Goal: Information Seeking & Learning: Learn about a topic

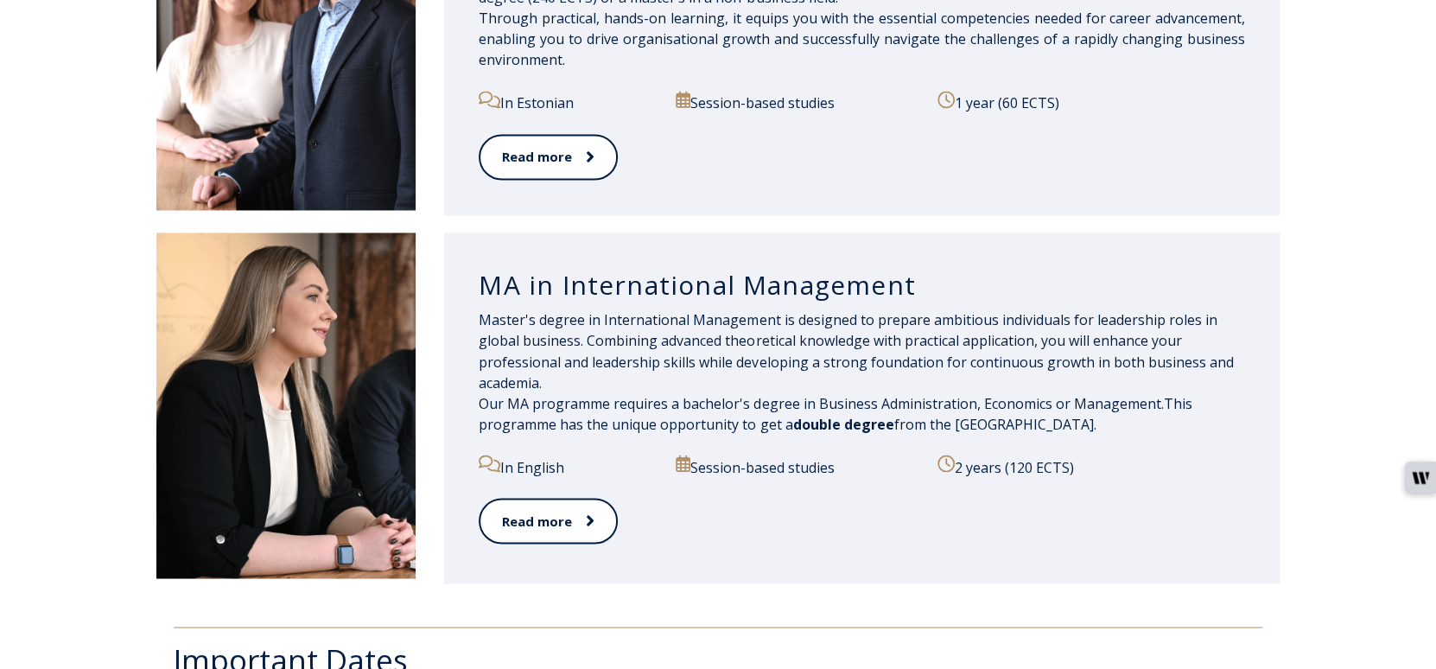
scroll to position [1873, 0]
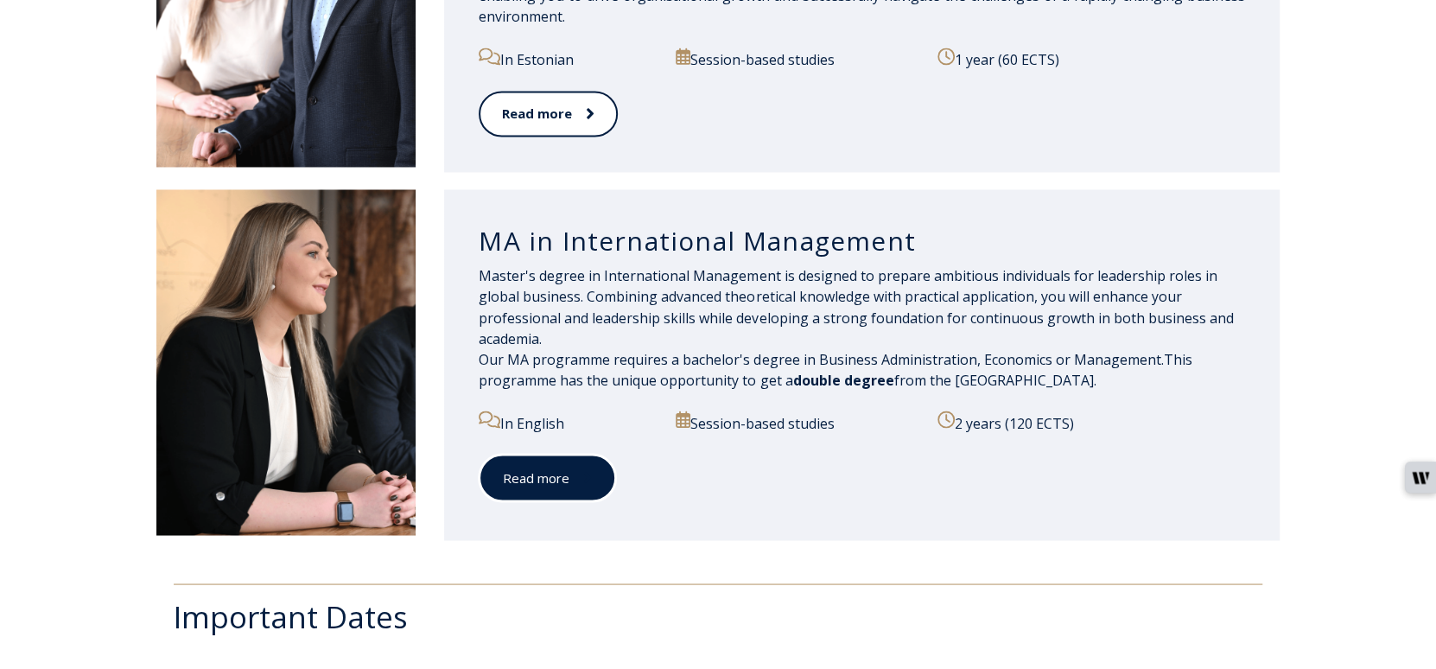
click at [555, 466] on link "Read more" at bounding box center [547, 478] width 137 height 48
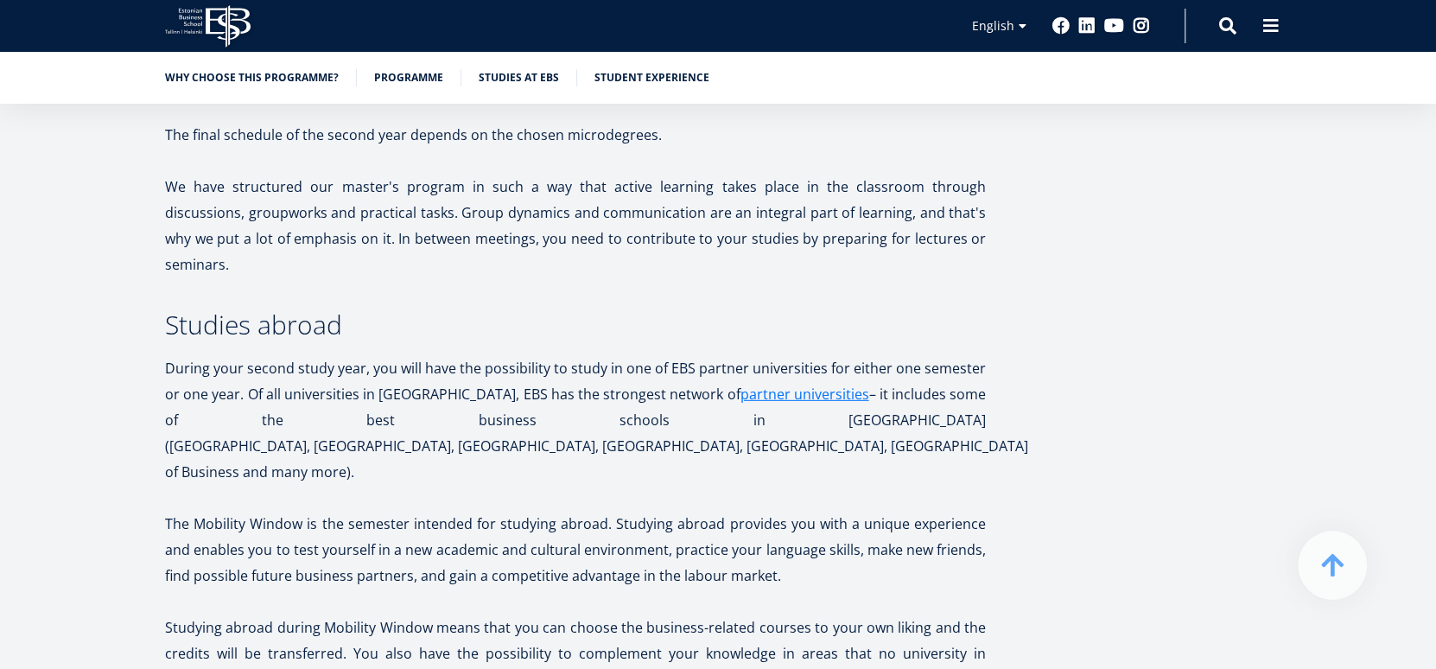
scroll to position [3217, 0]
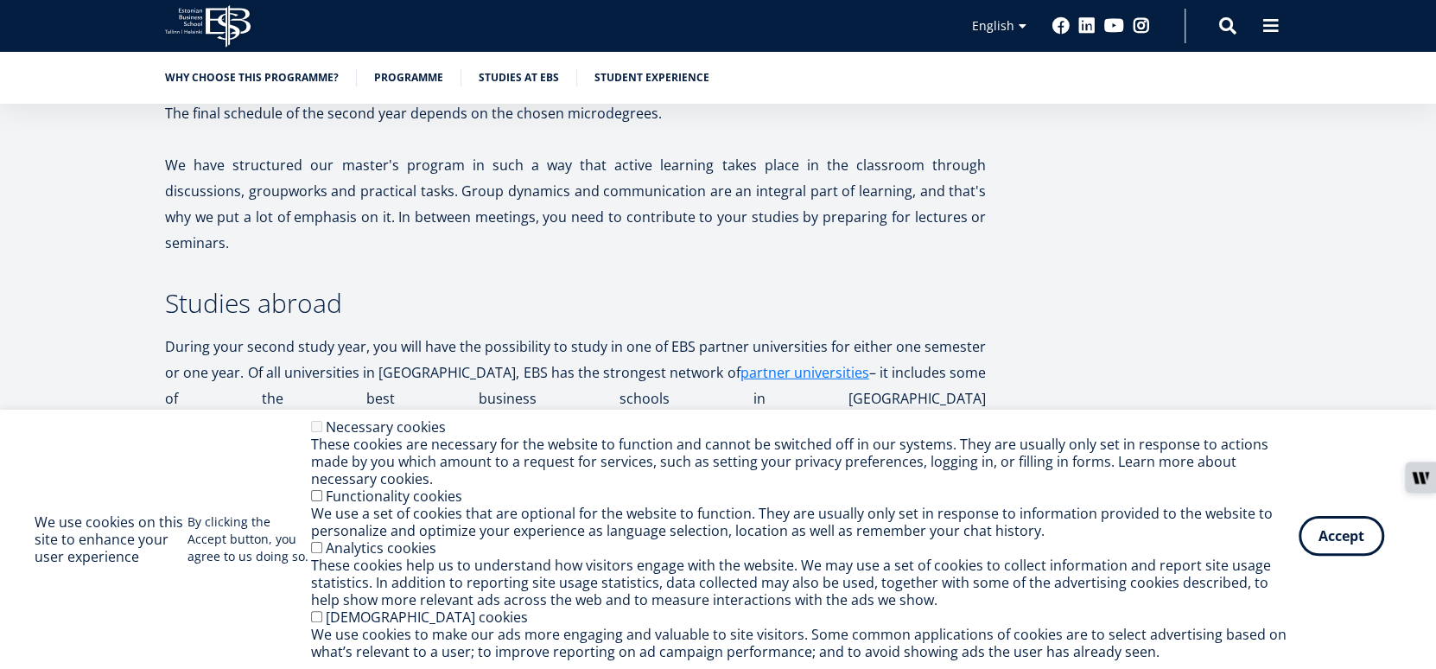
click at [1373, 541] on button "Accept" at bounding box center [1341, 536] width 86 height 40
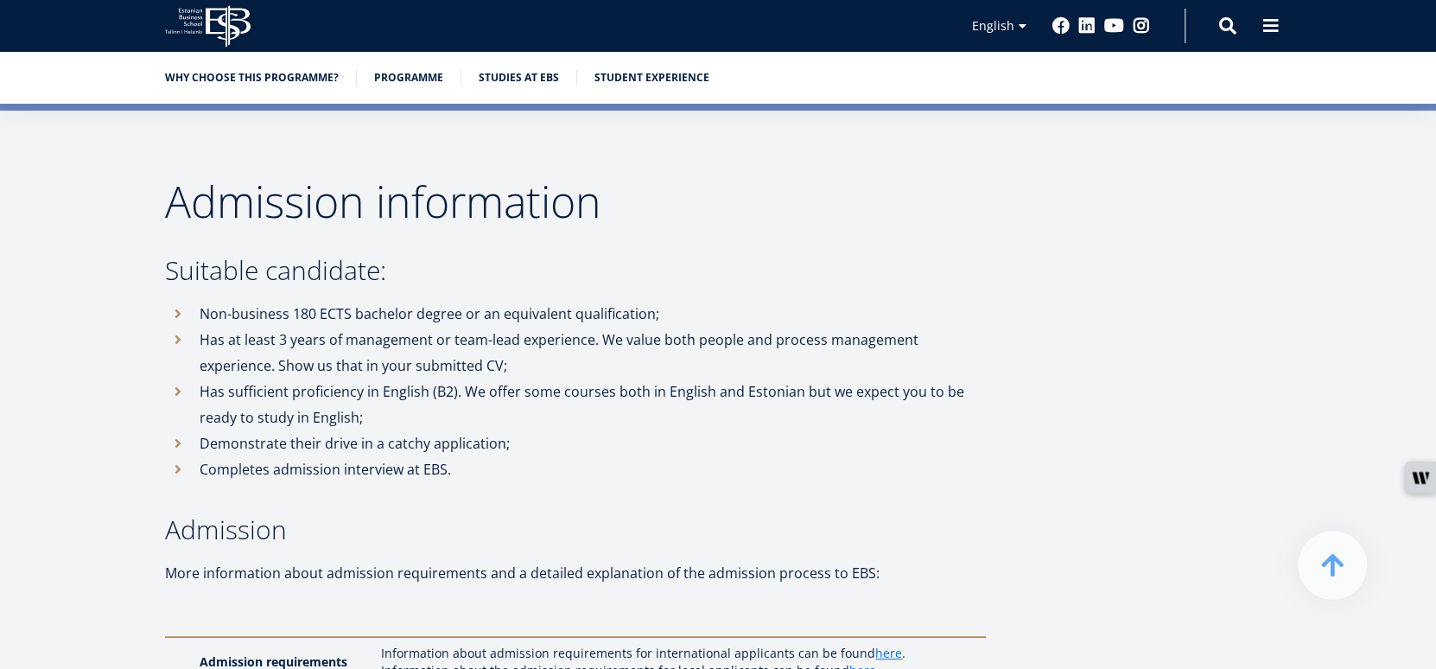
scroll to position [4423, 0]
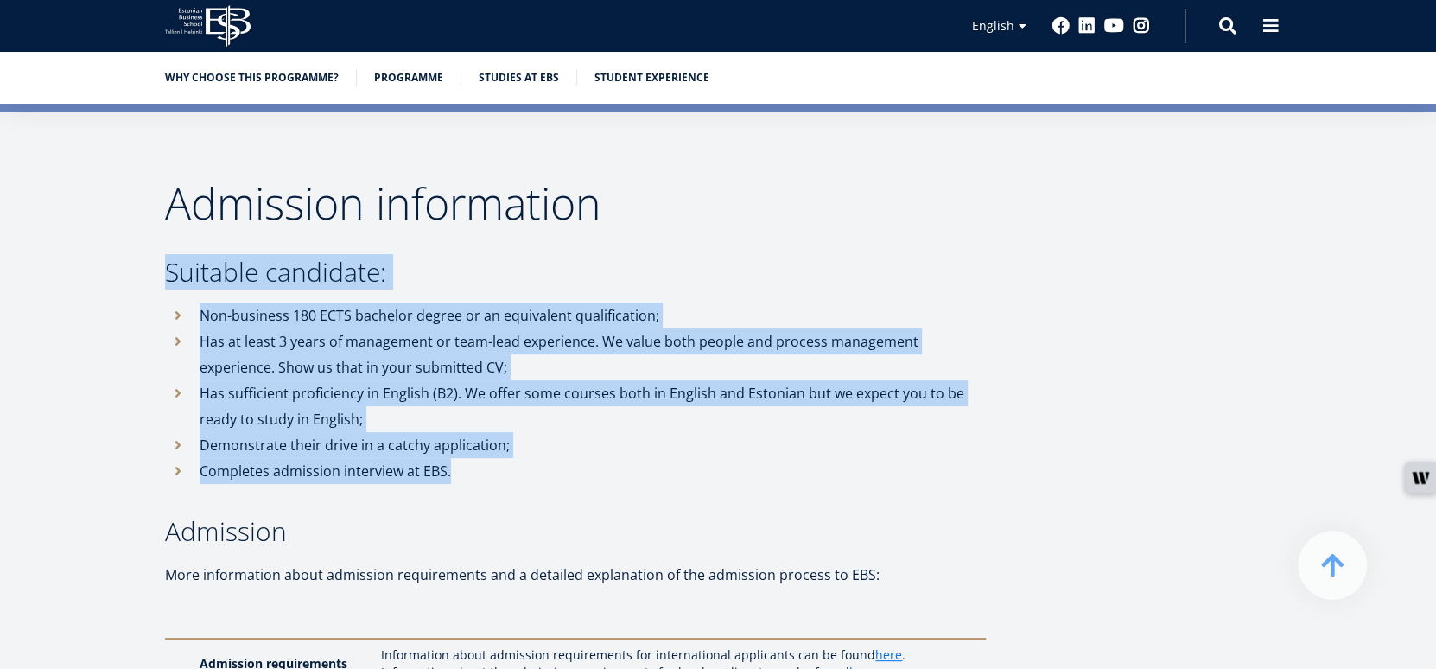
drag, startPoint x: 167, startPoint y: 215, endPoint x: 538, endPoint y: 414, distance: 421.2
copy div "Suitable candidate: Non-business 180 ECTS bachelor degree or an equivalent qual…"
click at [593, 458] on li "Completes admission interview at EBS." at bounding box center [575, 471] width 821 height 26
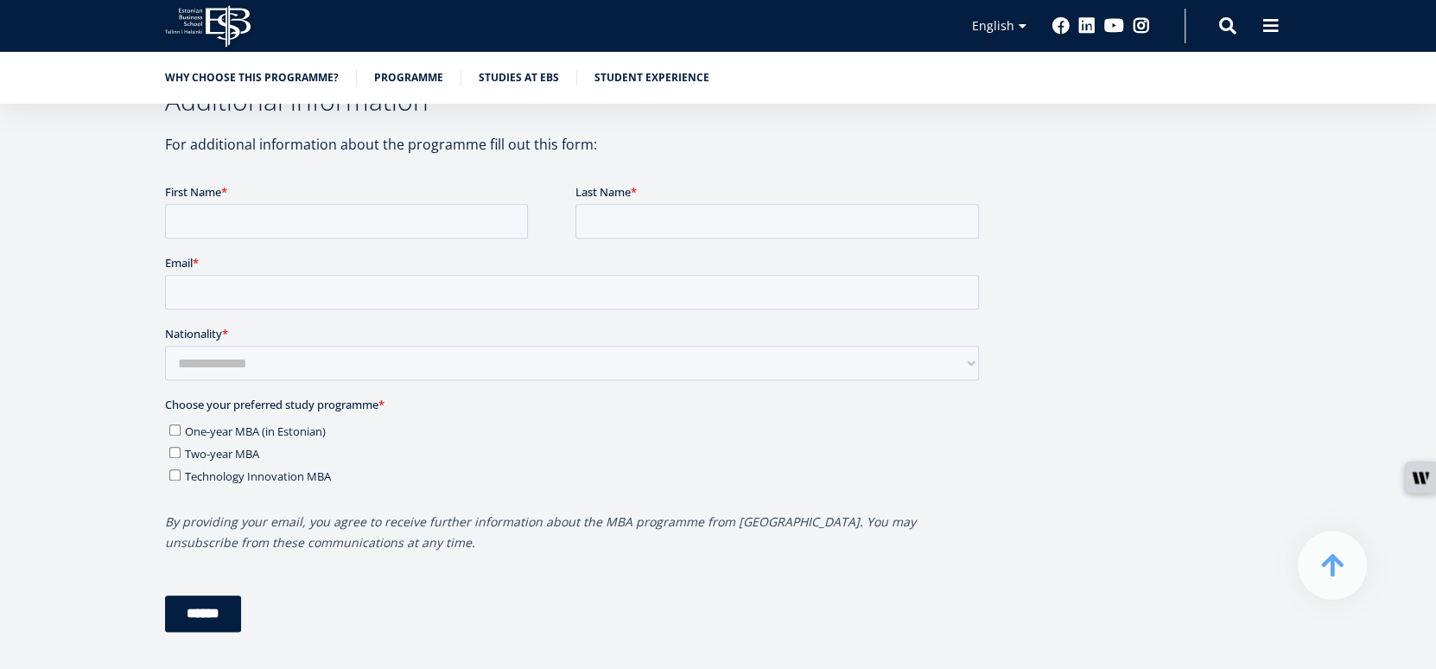
scroll to position [5421, 0]
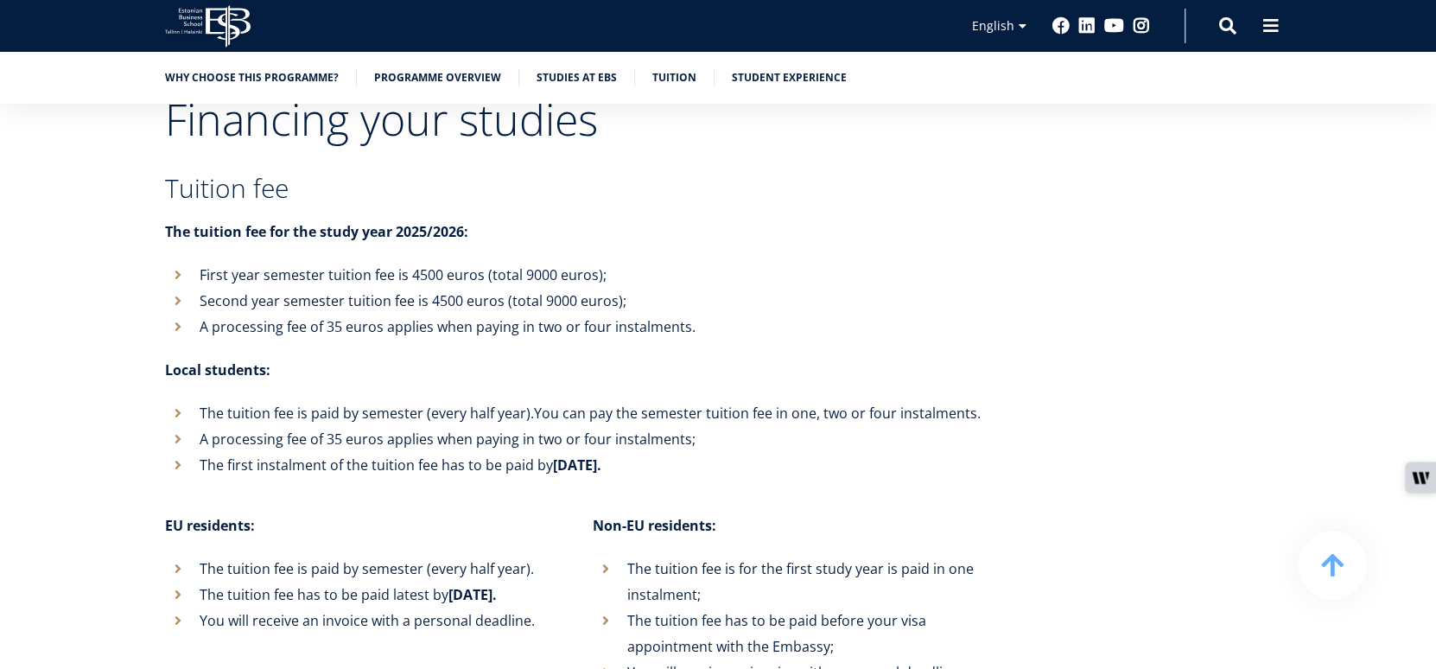
scroll to position [5734, 0]
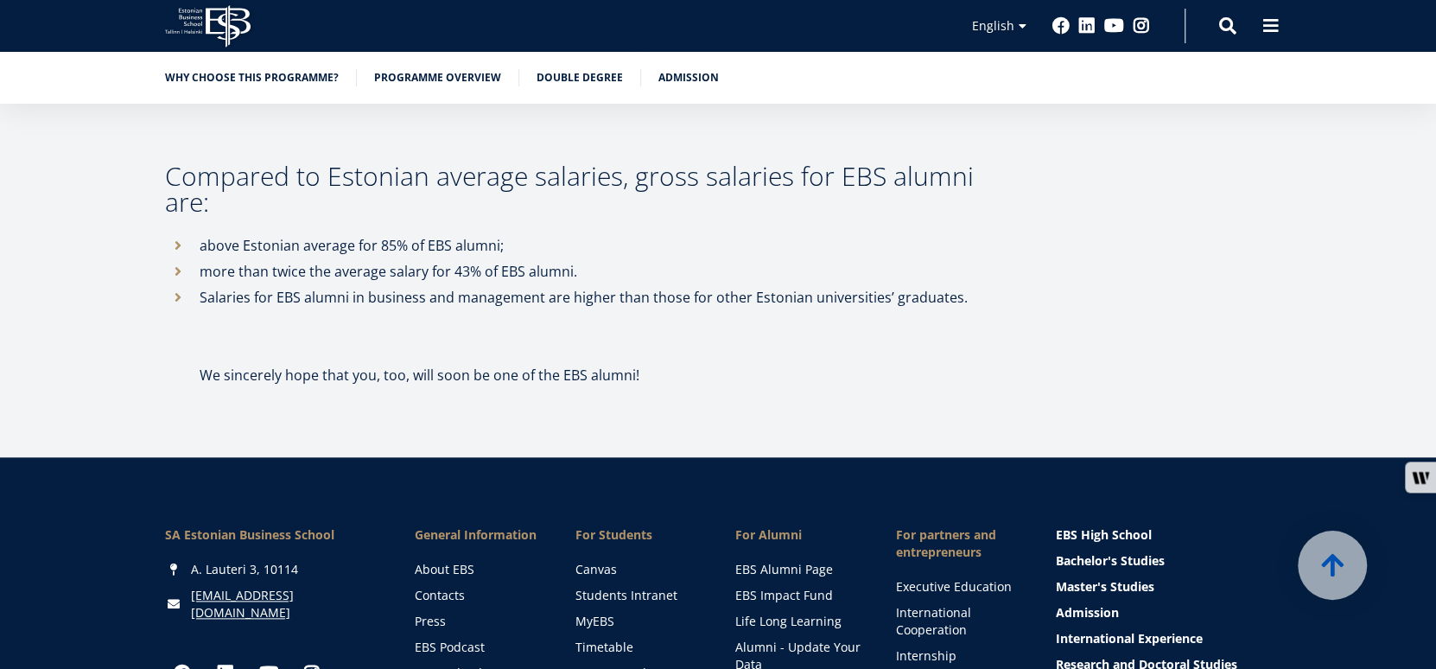
scroll to position [9828, 0]
